Goal: Task Accomplishment & Management: Use online tool/utility

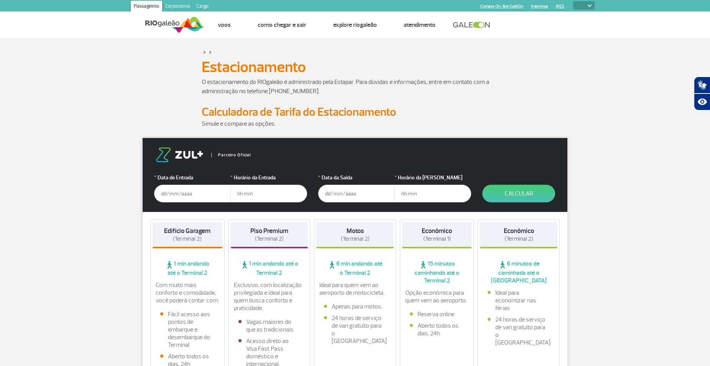
select select
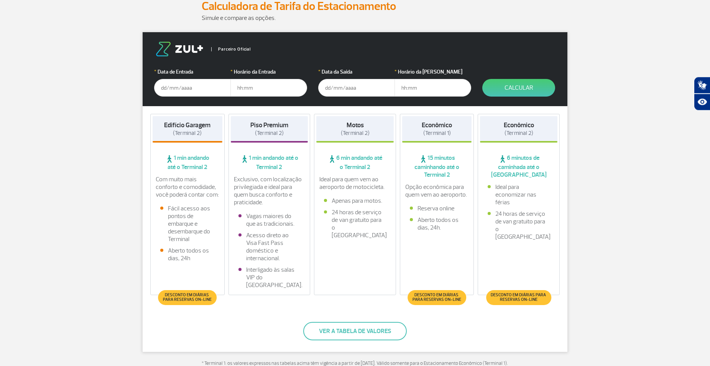
scroll to position [117, 0]
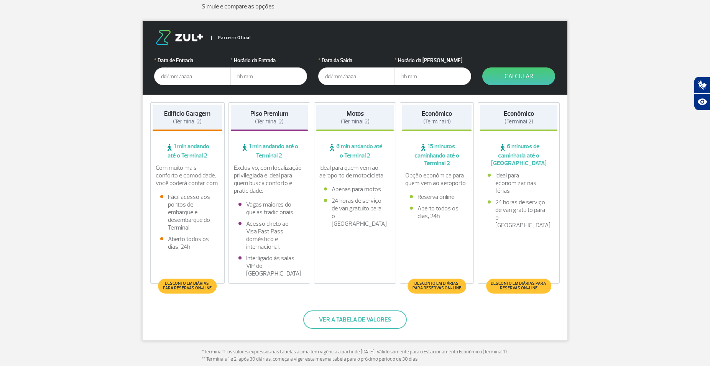
click at [169, 78] on input "text" at bounding box center [192, 76] width 77 height 18
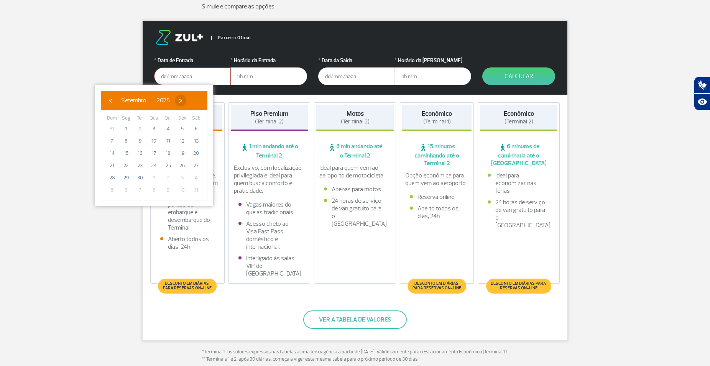
click at [186, 102] on span "›" at bounding box center [181, 101] width 12 height 12
click at [182, 102] on span "›" at bounding box center [176, 101] width 12 height 12
click at [168, 155] on span "13" at bounding box center [168, 153] width 12 height 12
type input "[DATE]"
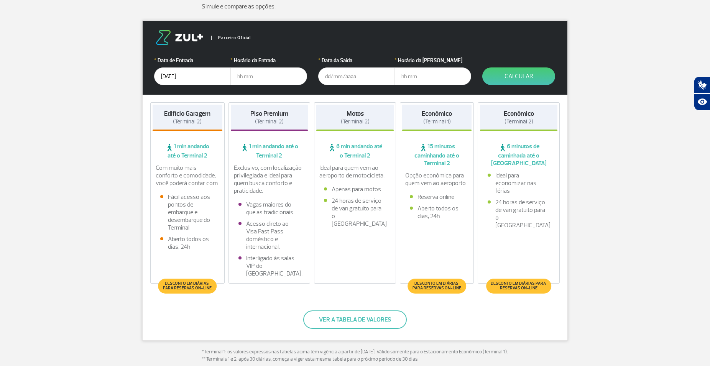
click at [257, 79] on input "text" at bounding box center [268, 76] width 77 height 18
type input "8"
type input "08:00"
click at [333, 71] on input "text" at bounding box center [356, 76] width 77 height 18
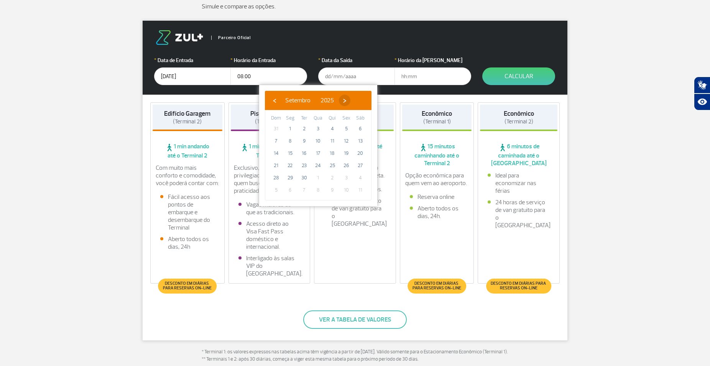
click at [350, 100] on span "›" at bounding box center [345, 101] width 12 height 12
click at [346, 100] on span "›" at bounding box center [340, 101] width 12 height 12
click at [305, 165] on span "18" at bounding box center [304, 166] width 12 height 12
type input "[DATE]"
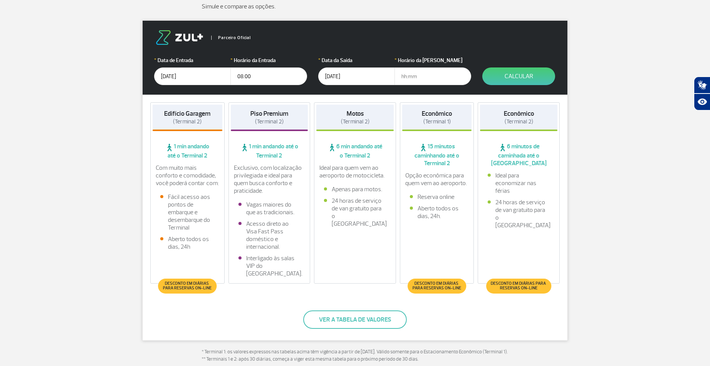
click at [410, 76] on input "text" at bounding box center [433, 76] width 77 height 18
type input "18:00"
click at [531, 74] on button "Calcular" at bounding box center [518, 76] width 73 height 18
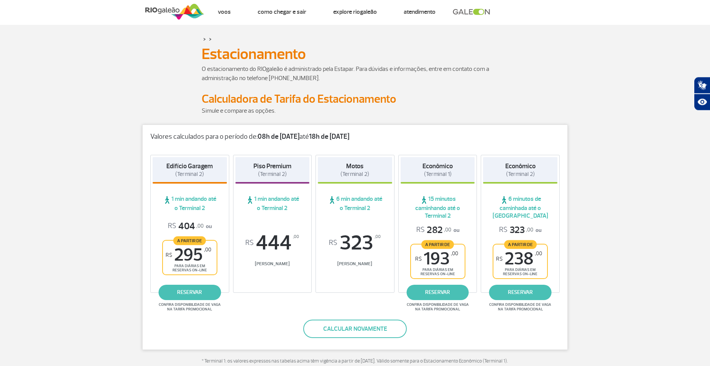
scroll to position [0, 0]
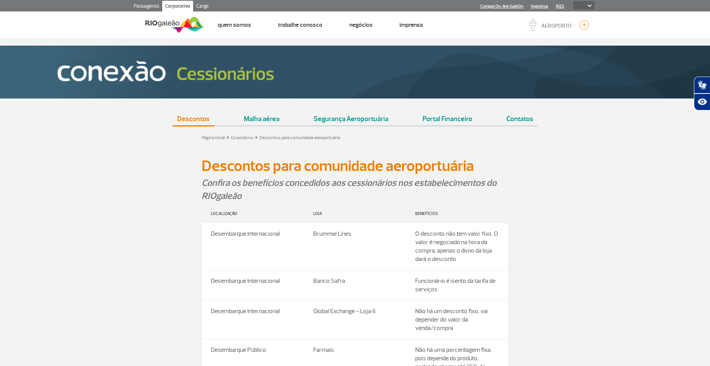
select select
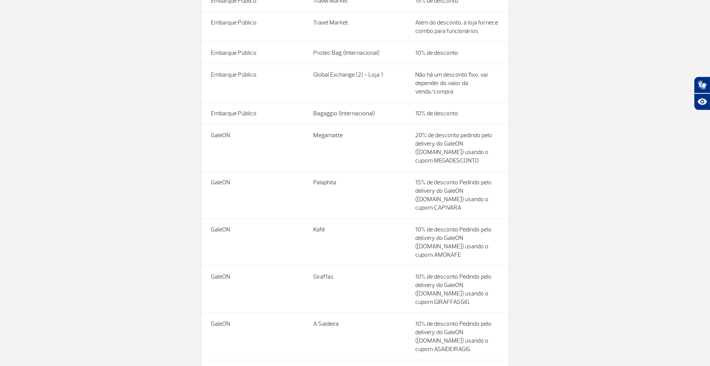
scroll to position [1564, 0]
